Goal: Task Accomplishment & Management: Manage account settings

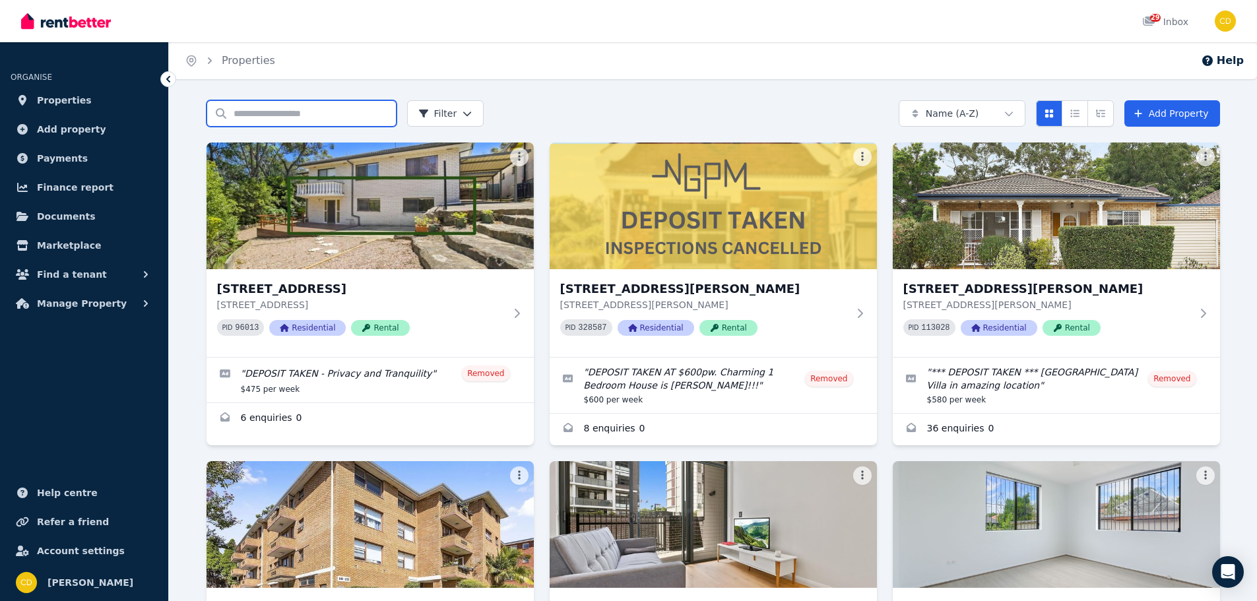
click at [325, 116] on input "Search properties" at bounding box center [301, 113] width 190 height 26
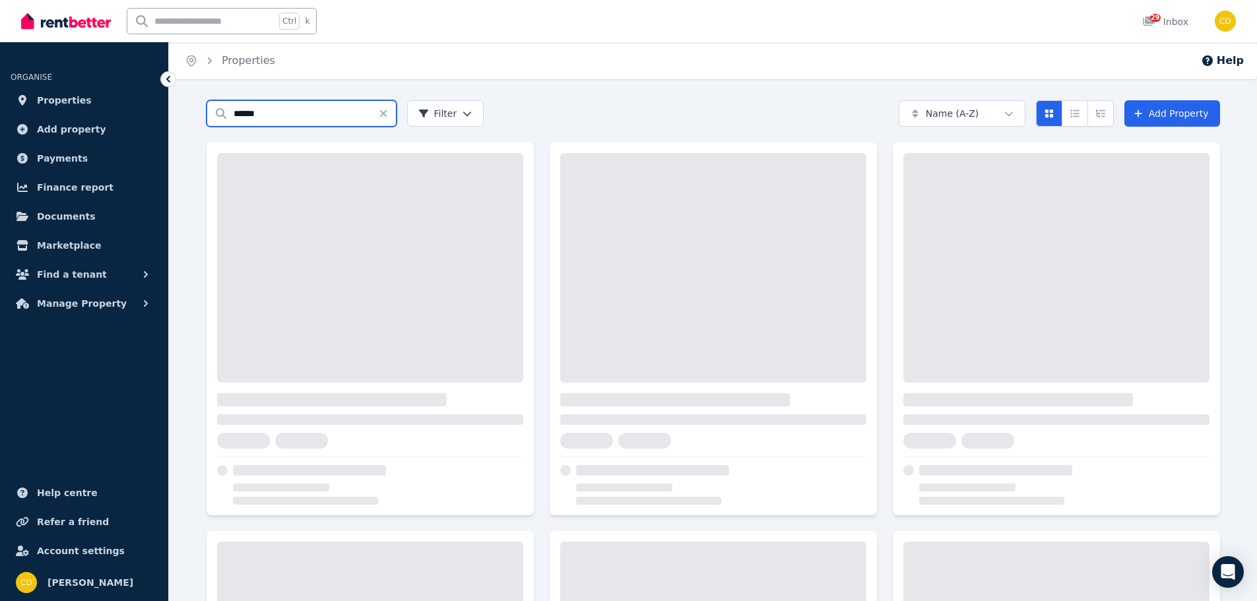
type input "******"
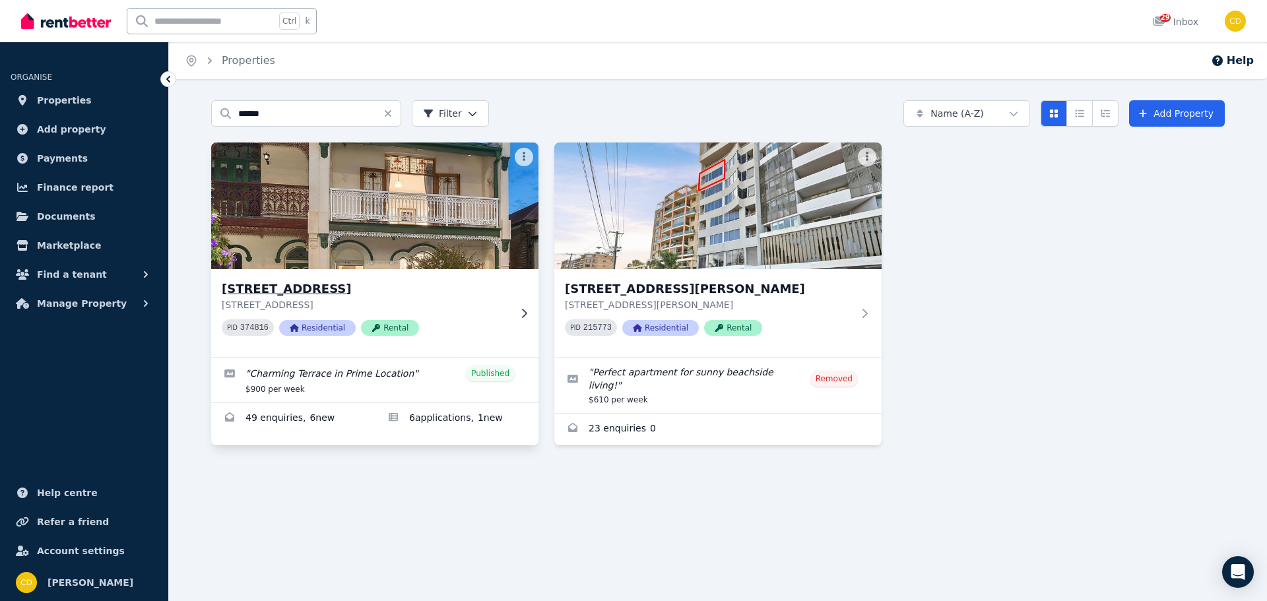
click at [404, 311] on p "[STREET_ADDRESS]" at bounding box center [366, 304] width 288 height 13
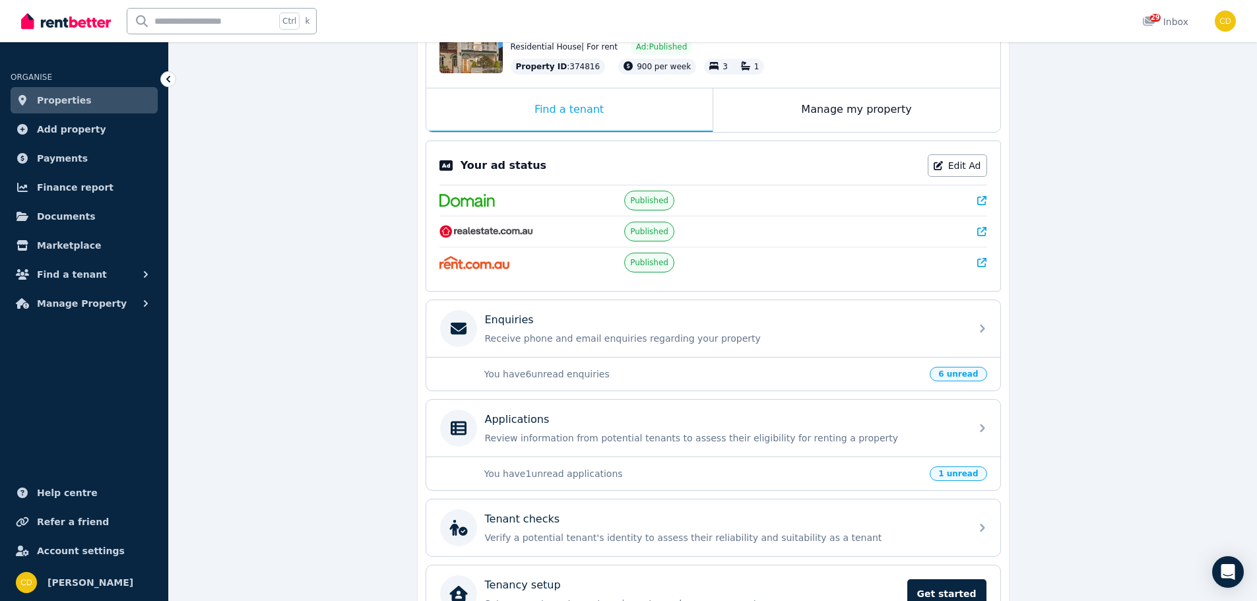
scroll to position [182, 0]
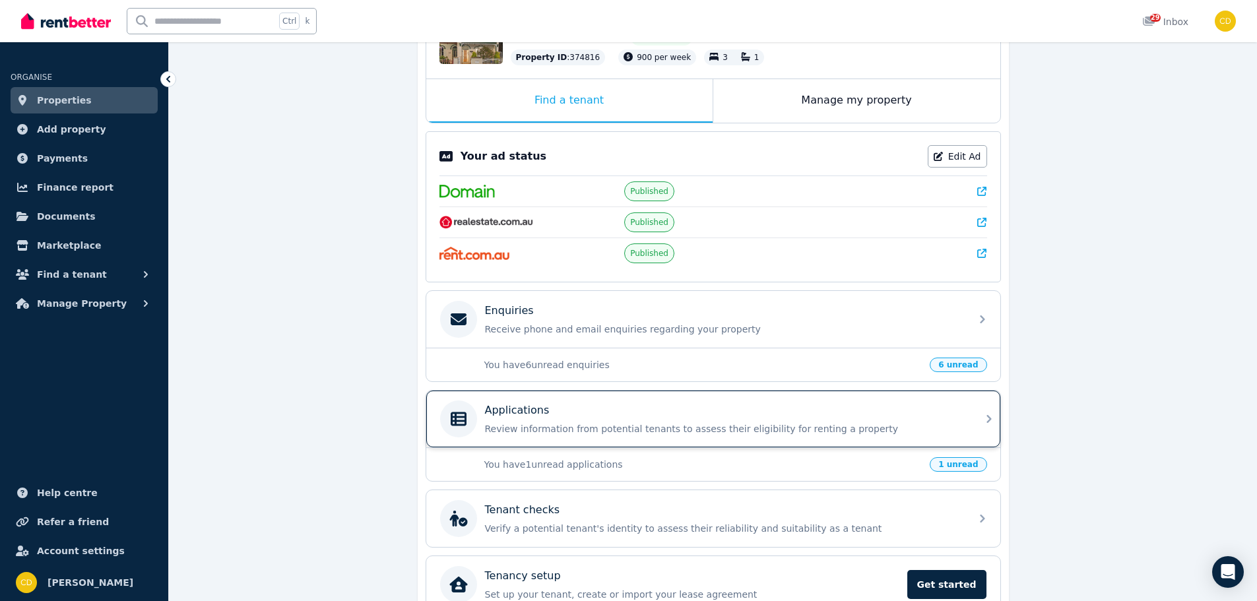
click at [658, 433] on p "Review information from potential tenants to assess their eligibility for renti…" at bounding box center [724, 428] width 478 height 13
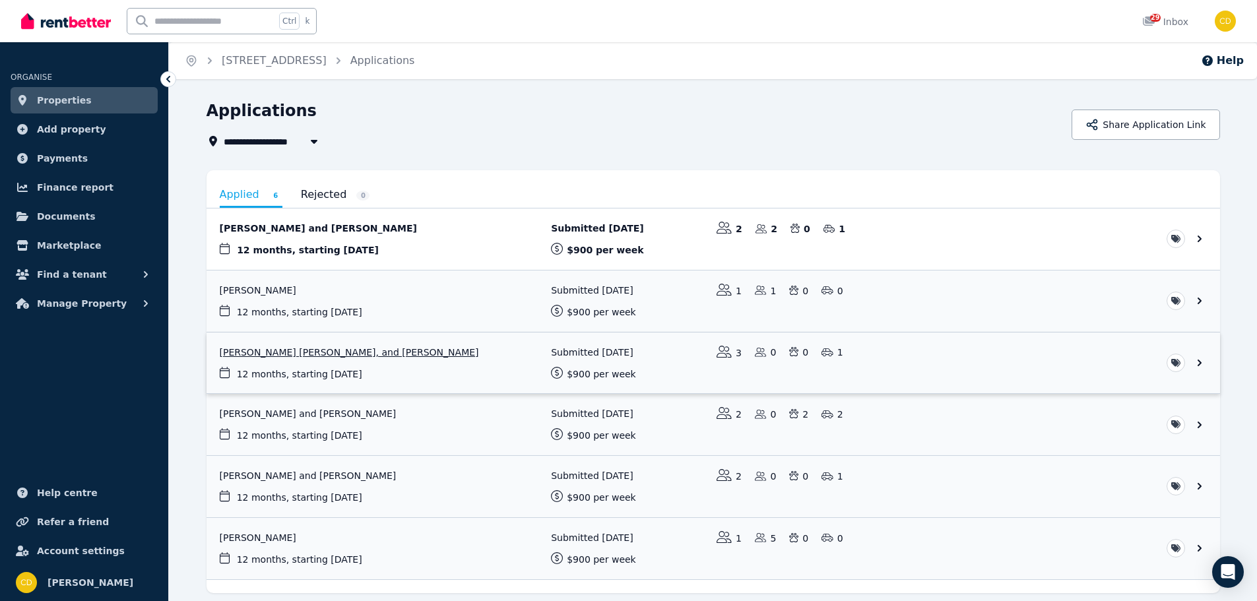
click at [521, 354] on link "View application: Leticia Freitas De Moura, Tommaso Redaelli, and Michelle Pere…" at bounding box center [712, 362] width 1013 height 61
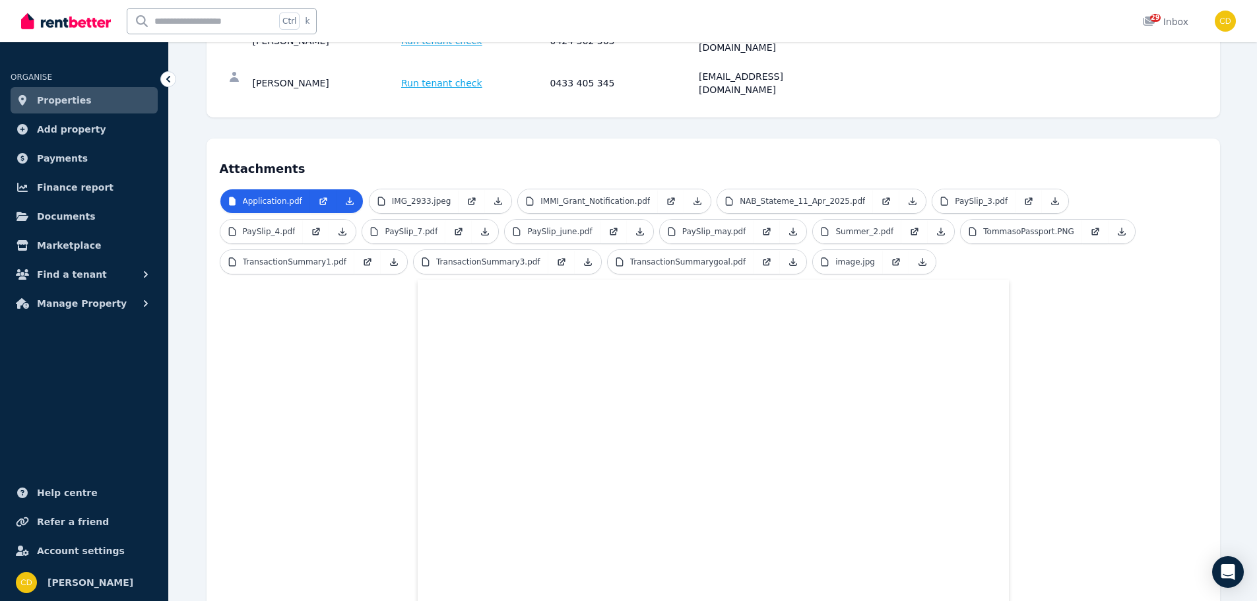
scroll to position [132, 0]
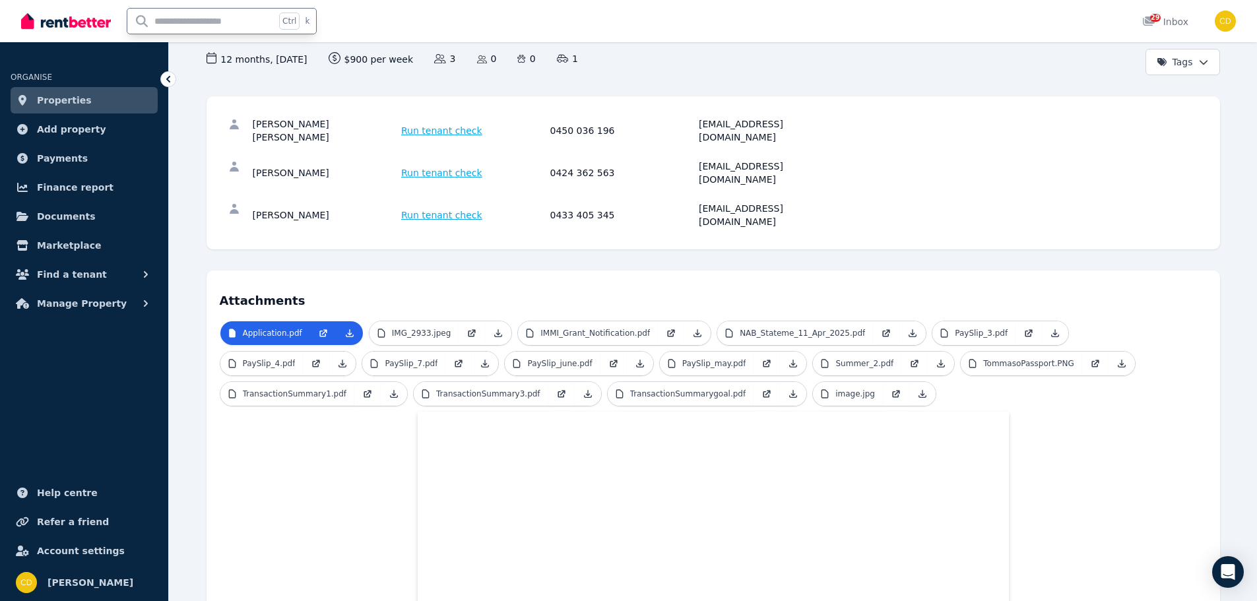
click at [190, 26] on input "text" at bounding box center [201, 21] width 148 height 25
type input "*****"
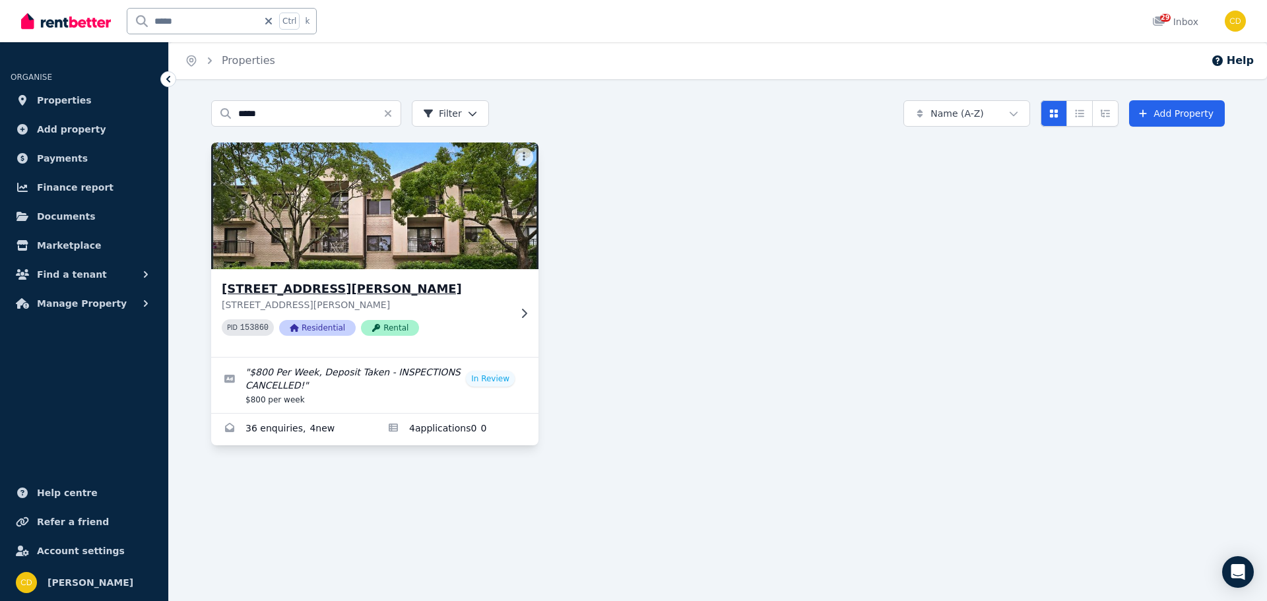
click at [412, 288] on h3 "[STREET_ADDRESS][PERSON_NAME]" at bounding box center [366, 289] width 288 height 18
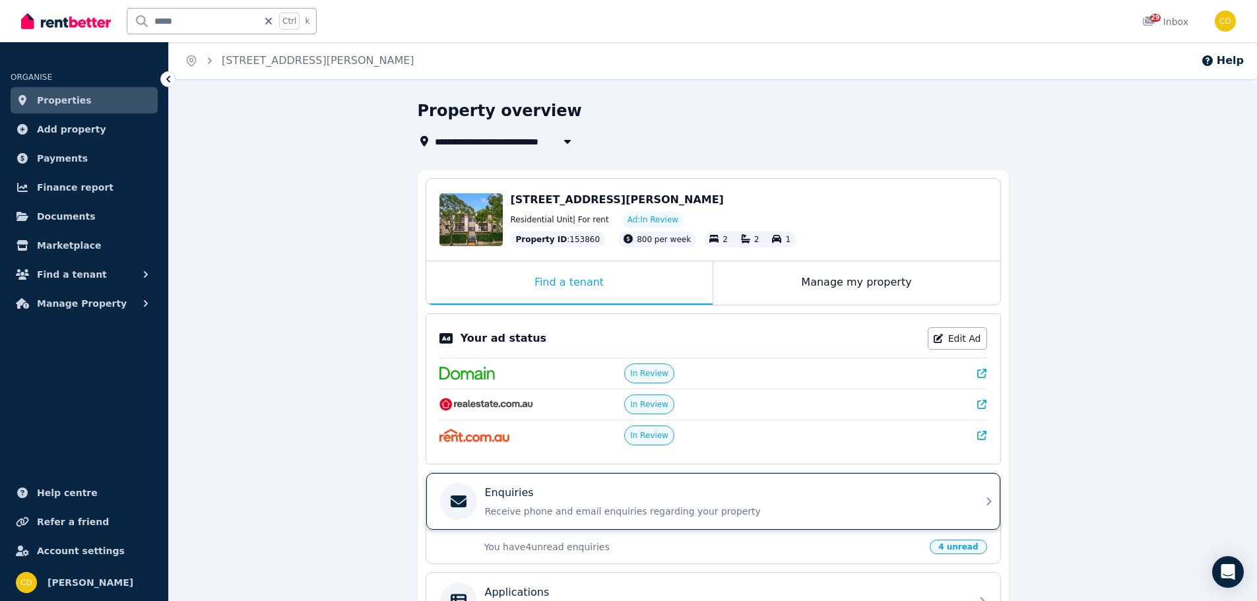
scroll to position [132, 0]
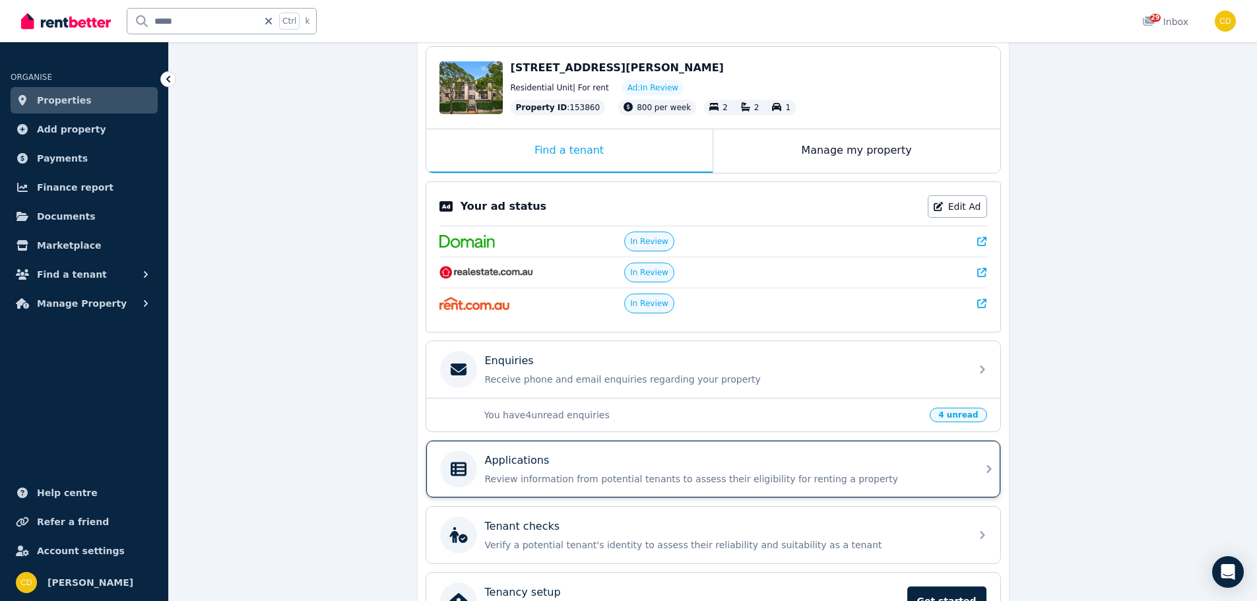
click at [547, 463] on div "Applications" at bounding box center [724, 461] width 478 height 16
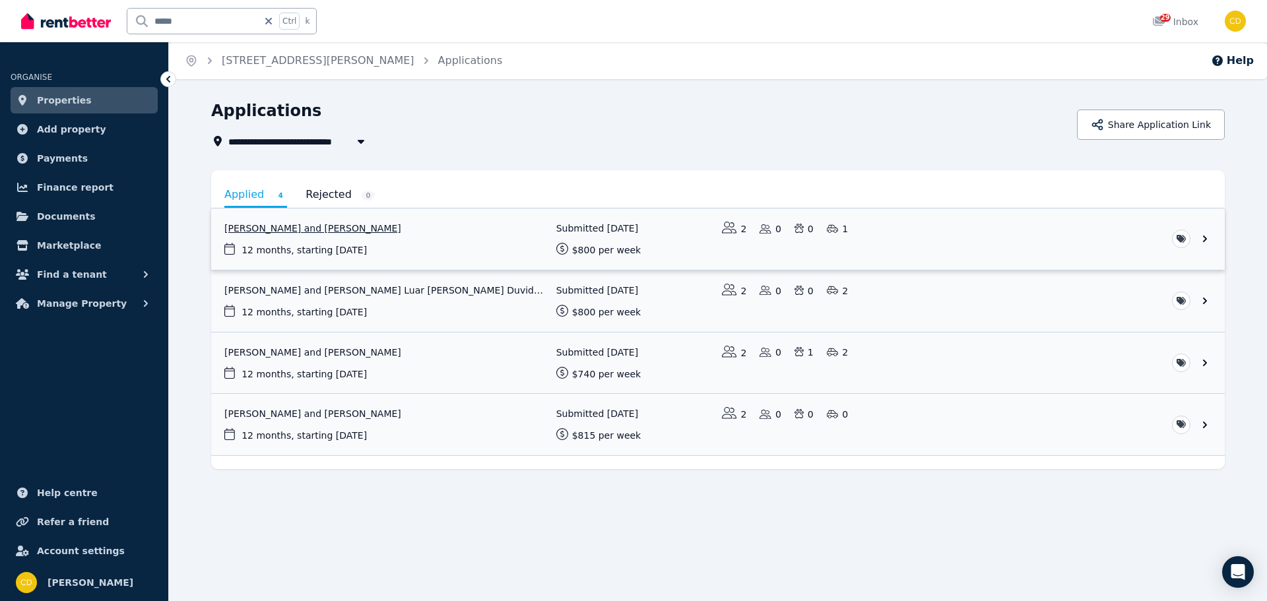
click at [396, 244] on link "View application: Eugenie English and Max Smith" at bounding box center [717, 238] width 1013 height 61
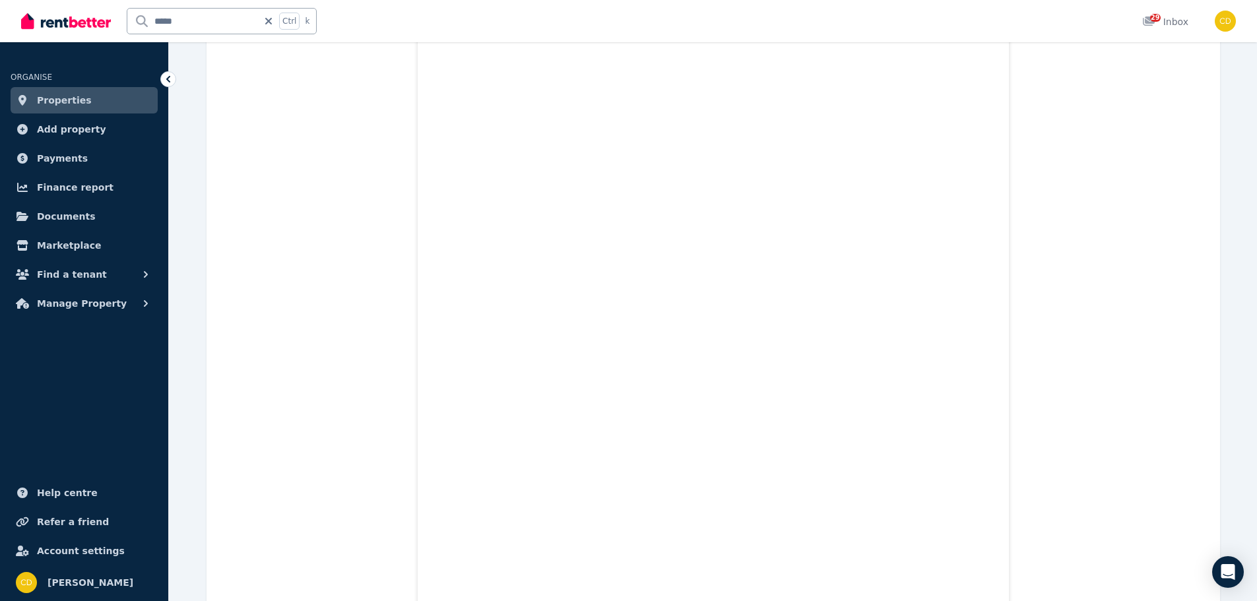
scroll to position [2955, 0]
